Goal: Check status: Check status

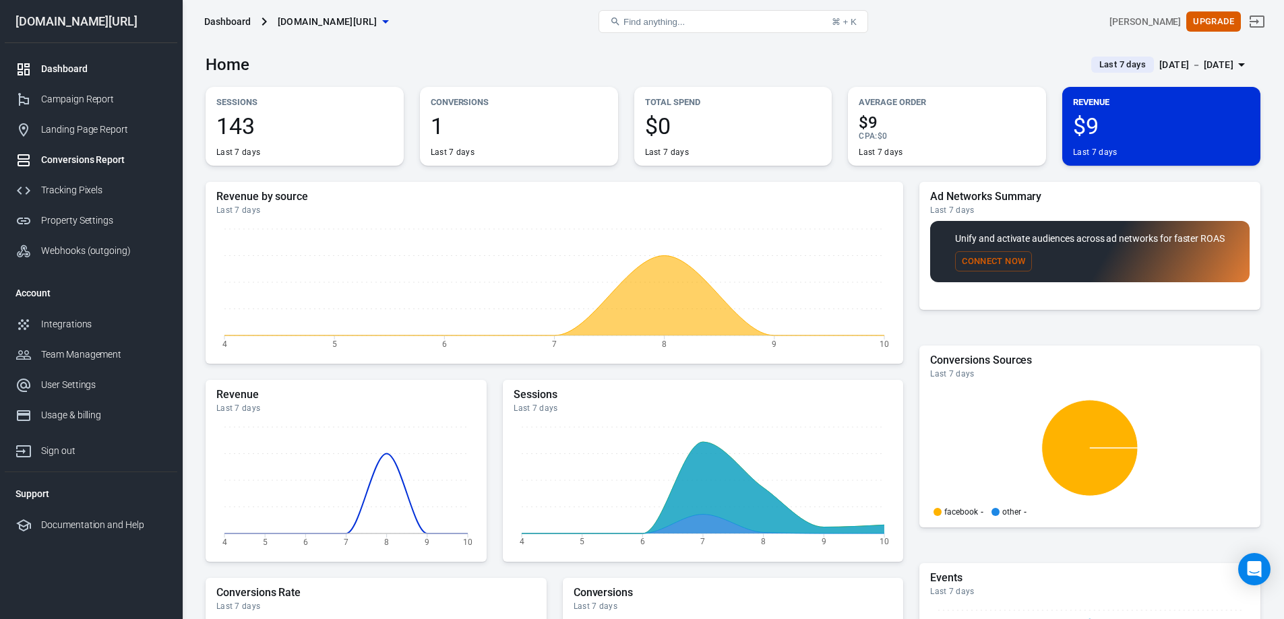
click at [113, 168] on link "Conversions Report" at bounding box center [91, 160] width 172 height 30
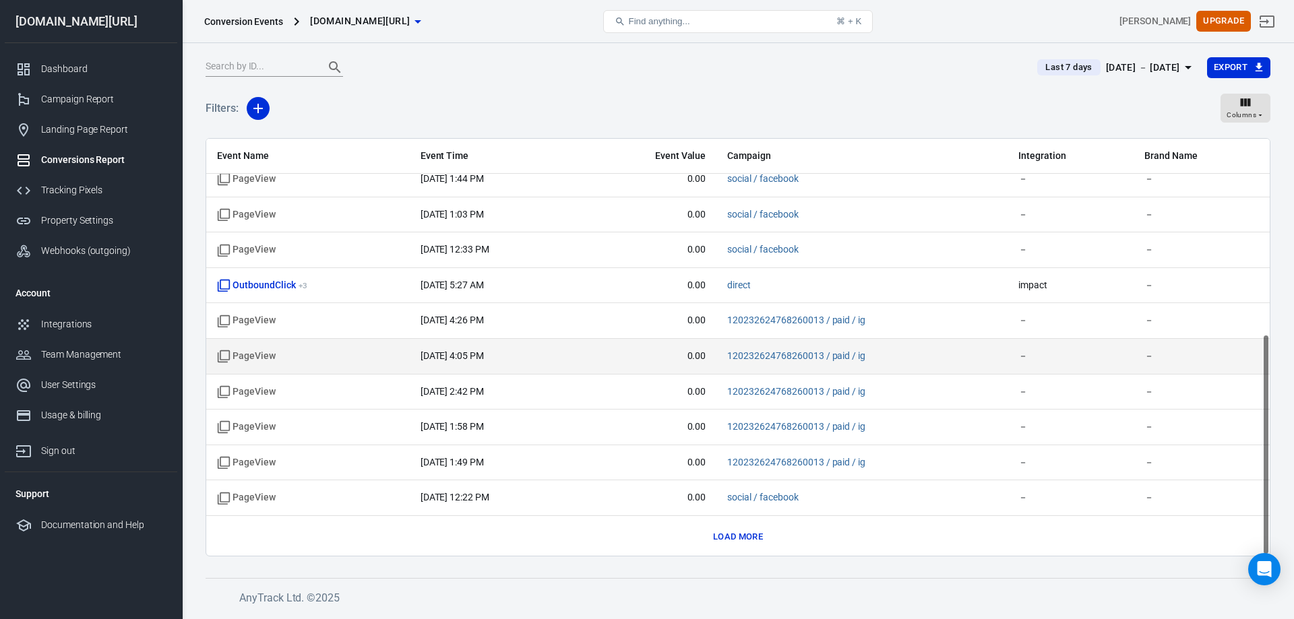
scroll to position [369, 0]
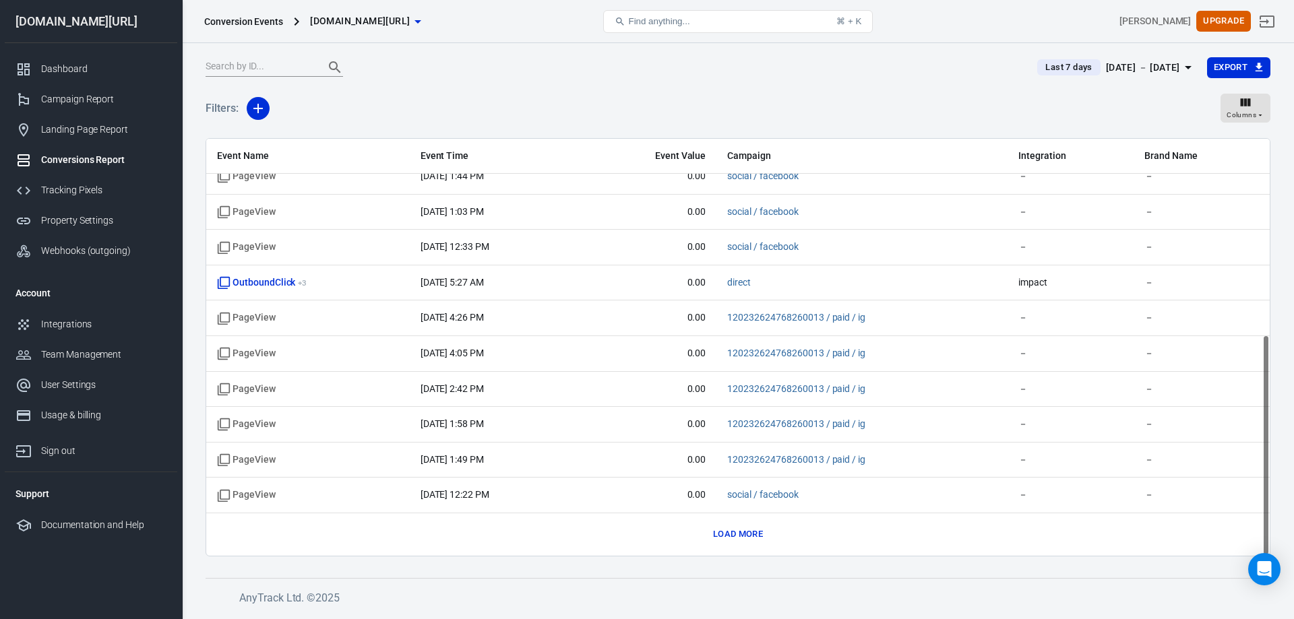
click at [761, 540] on button "Load more" at bounding box center [738, 534] width 57 height 21
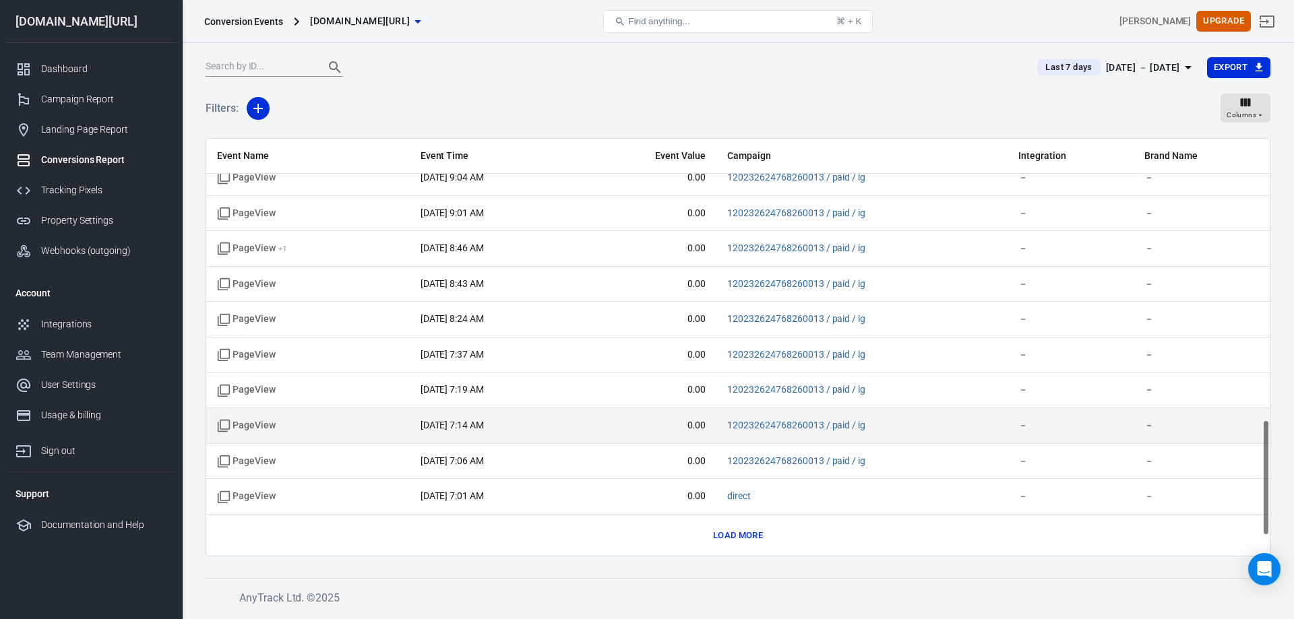
scroll to position [1078, 0]
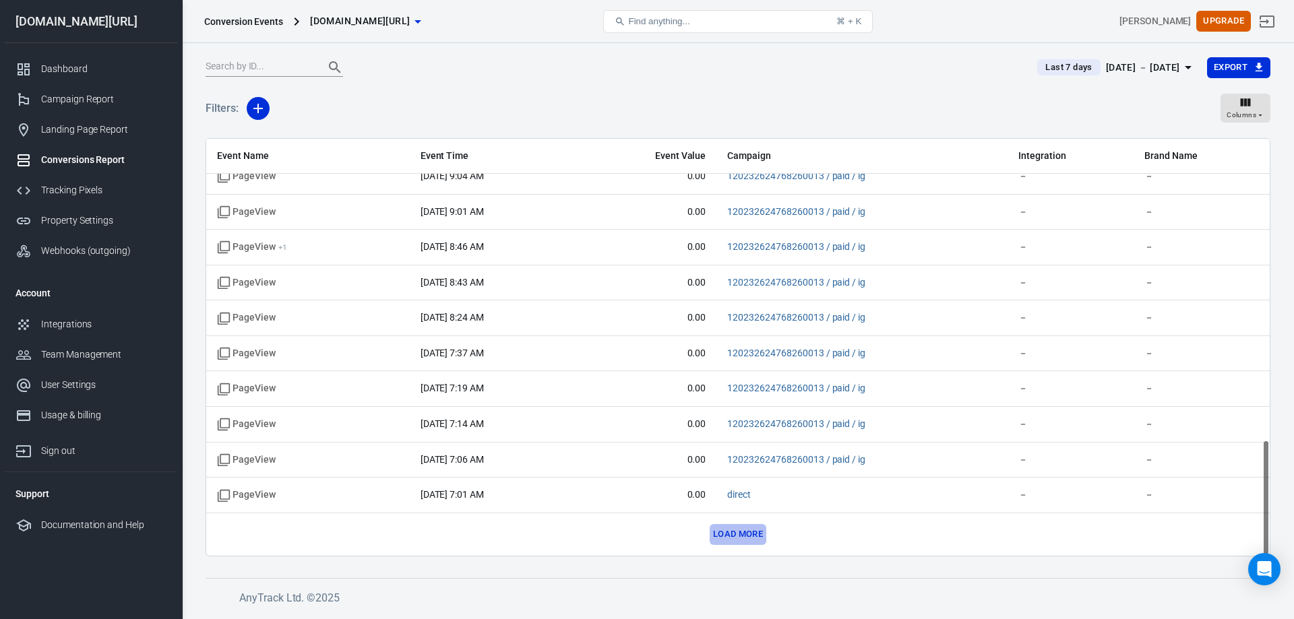
click at [743, 538] on button "Load more" at bounding box center [738, 534] width 57 height 21
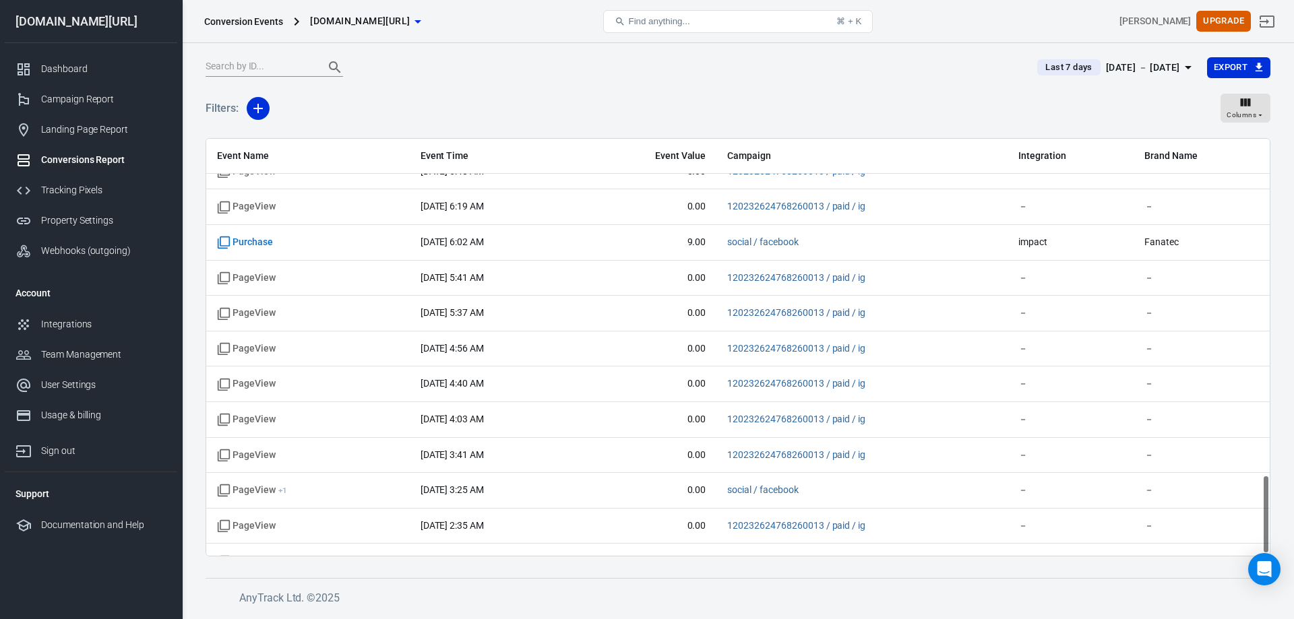
scroll to position [1786, 0]
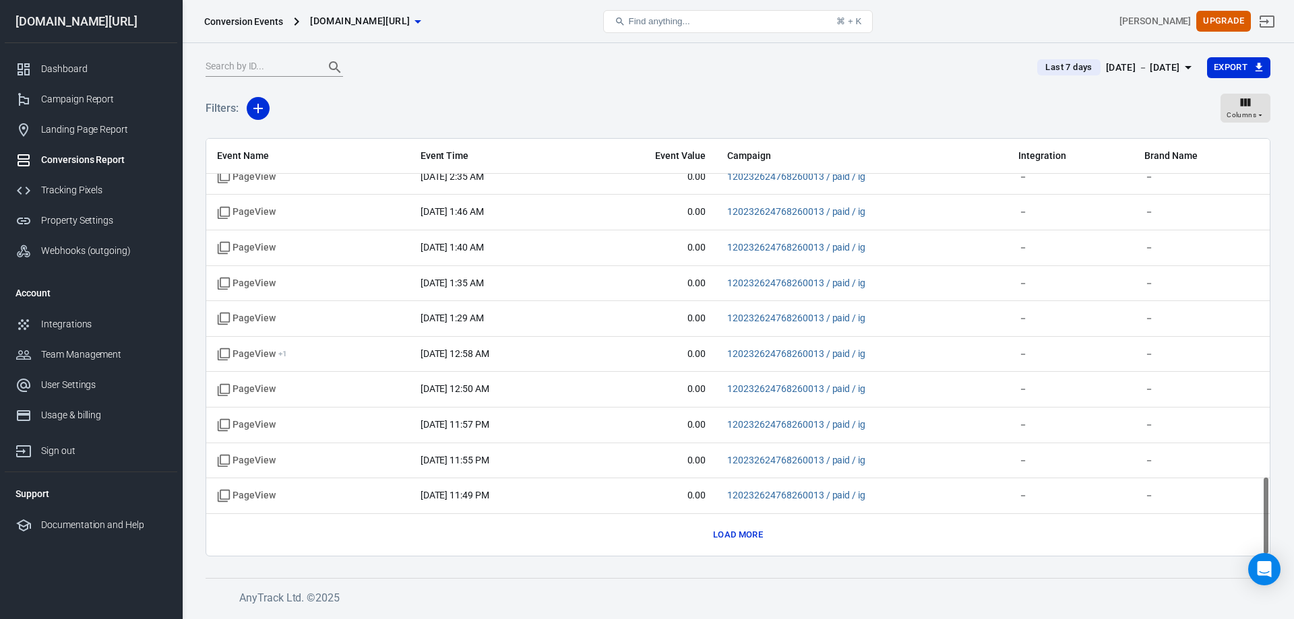
click at [741, 537] on button "Load more" at bounding box center [738, 535] width 57 height 21
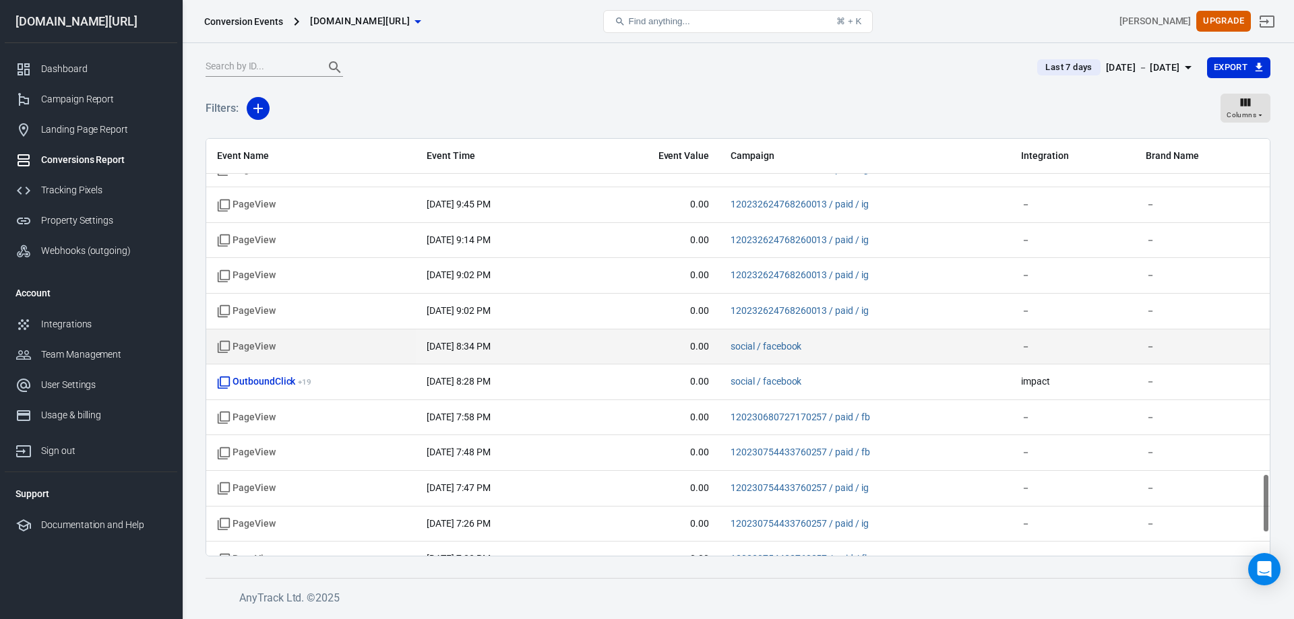
scroll to position [2495, 0]
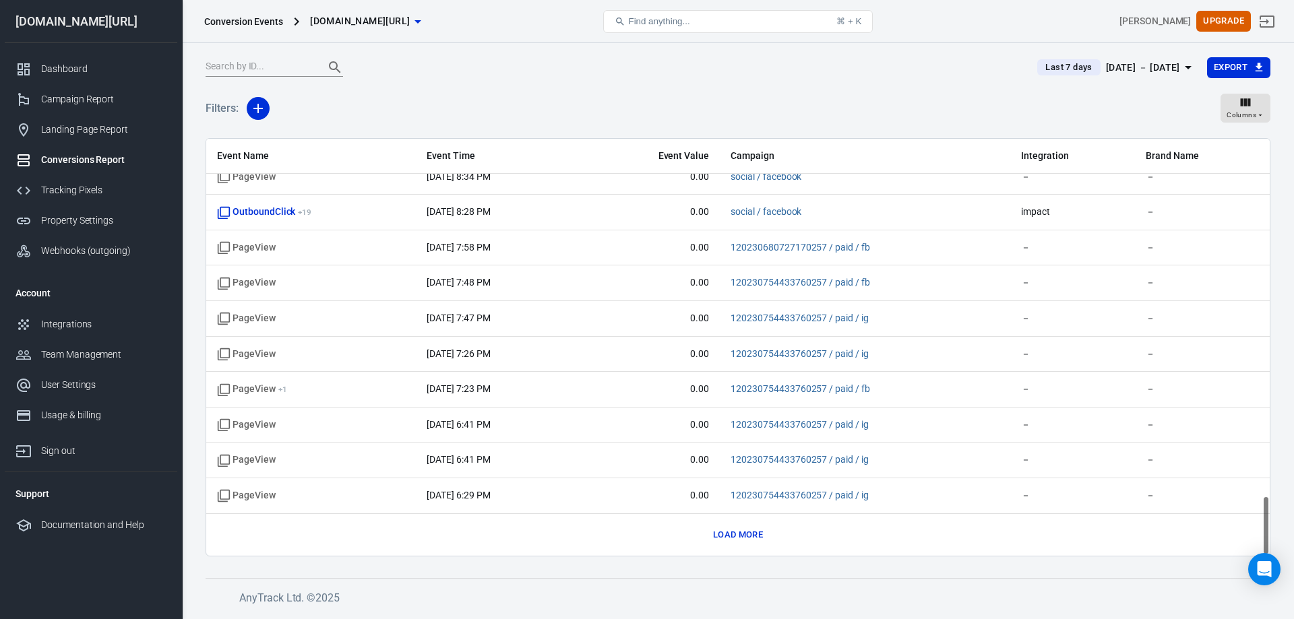
click at [738, 537] on button "Load more" at bounding box center [738, 535] width 57 height 21
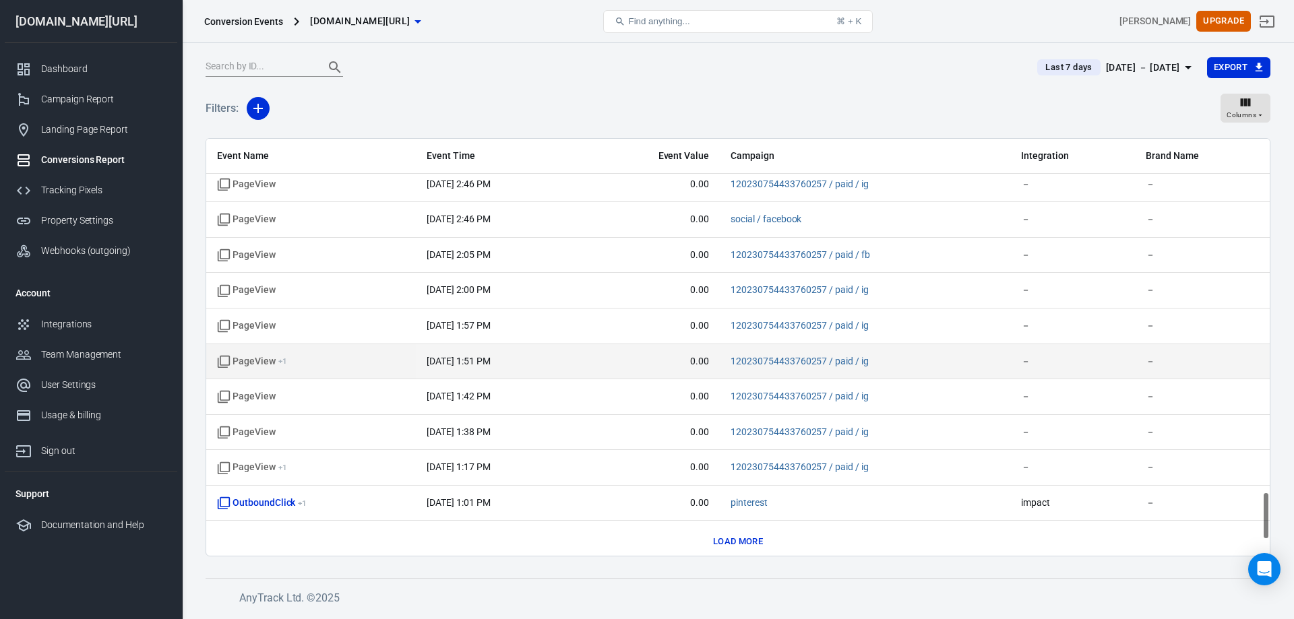
scroll to position [3204, 0]
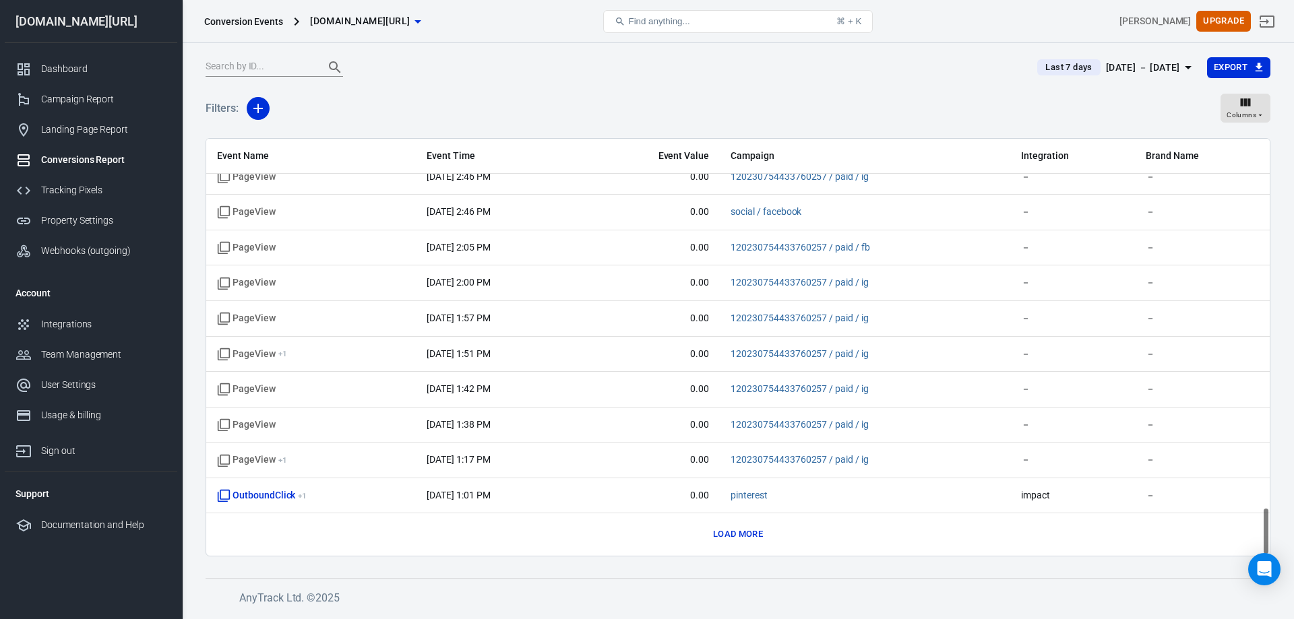
click at [753, 536] on button "Load more" at bounding box center [738, 534] width 57 height 21
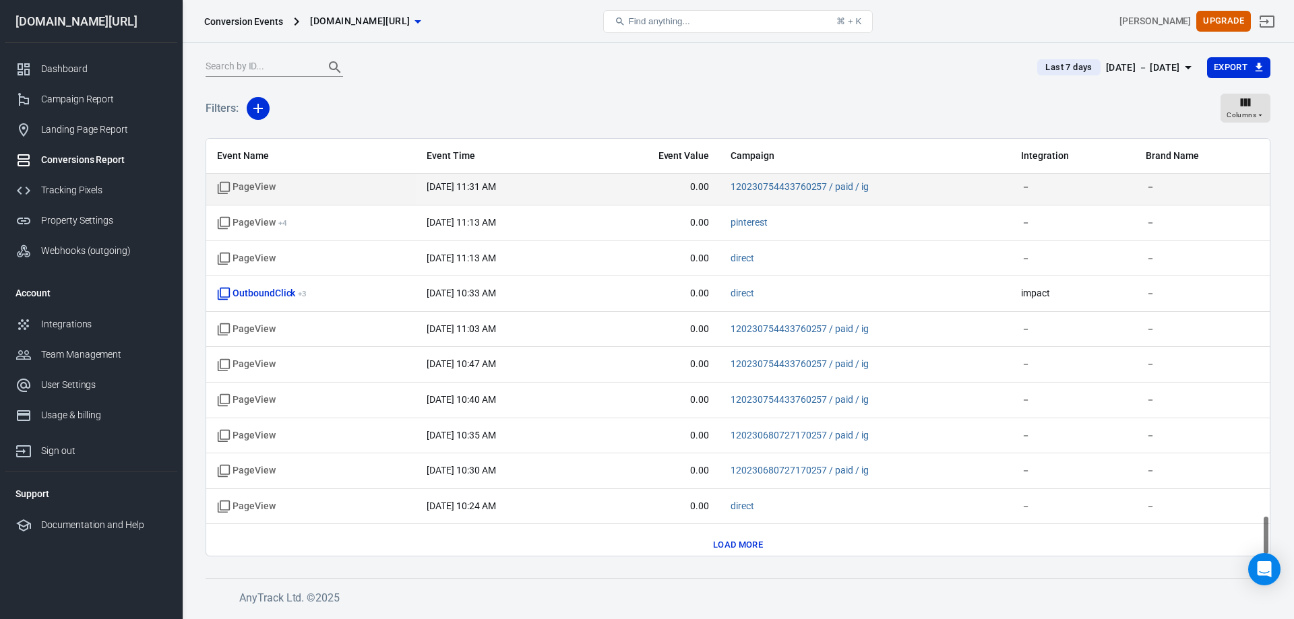
scroll to position [3913, 0]
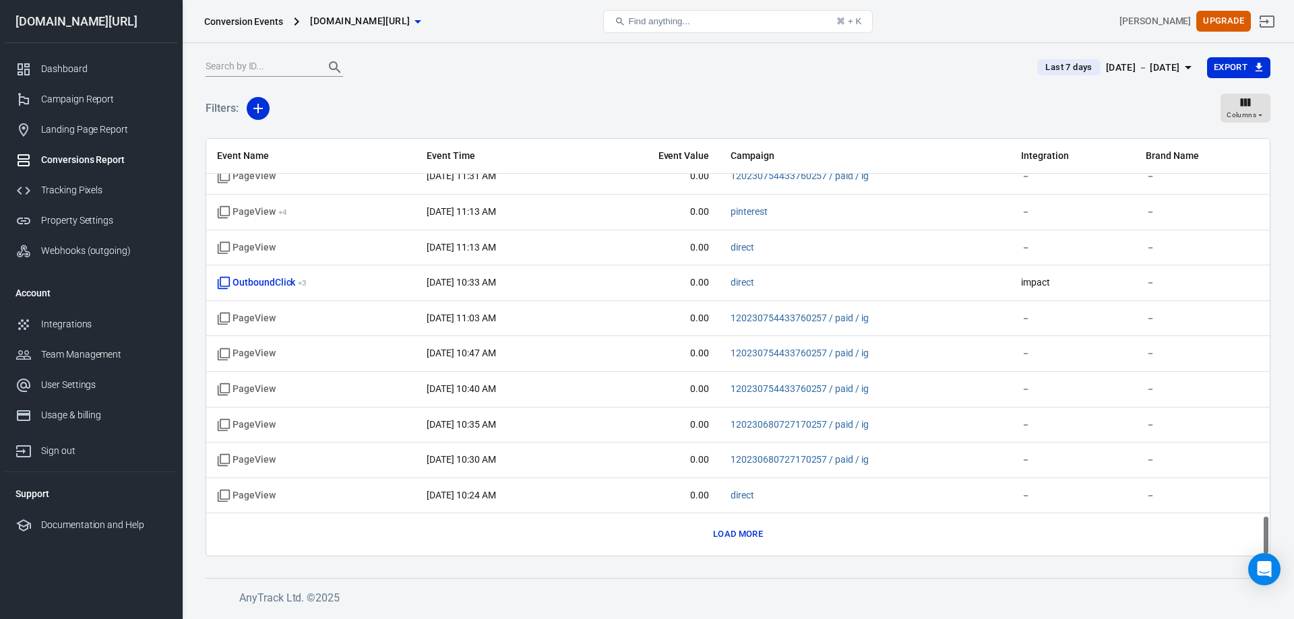
click at [723, 535] on button "Load more" at bounding box center [738, 534] width 57 height 21
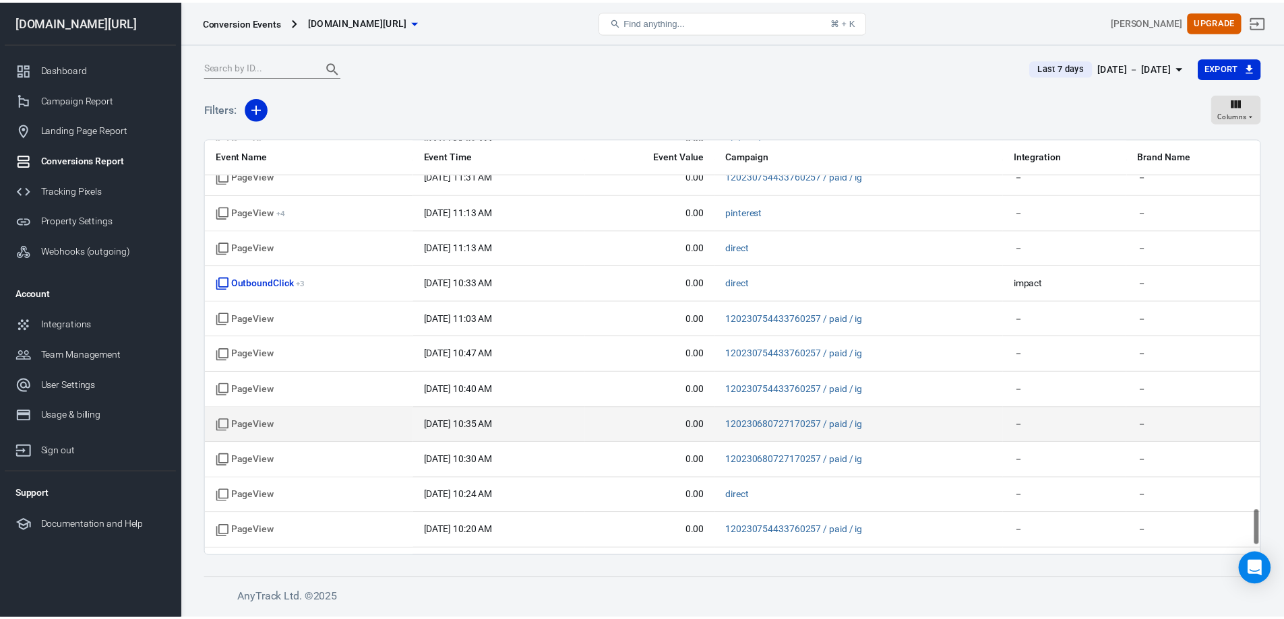
scroll to position [4119, 0]
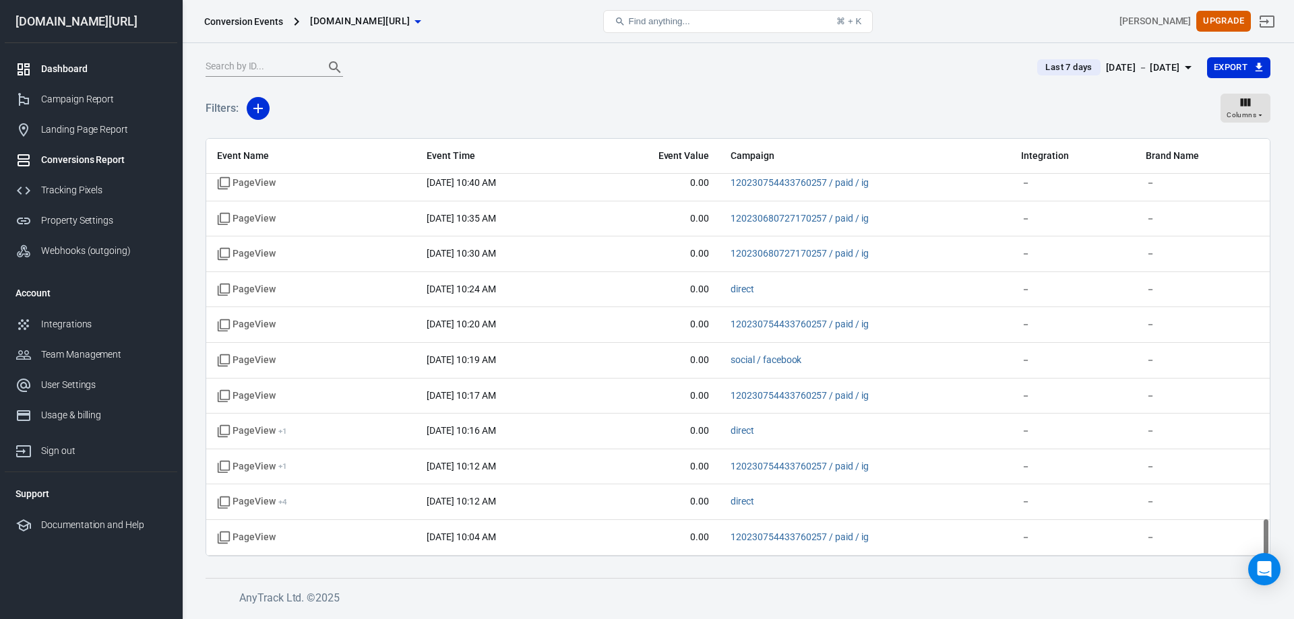
click at [111, 68] on div "Dashboard" at bounding box center [103, 69] width 125 height 14
